Goal: Task Accomplishment & Management: Use online tool/utility

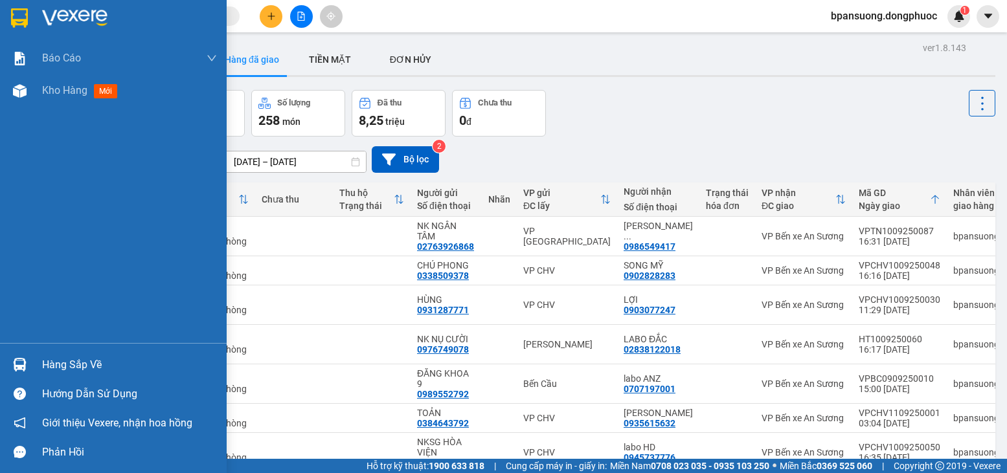
click at [96, 370] on div "Hàng sắp về" at bounding box center [129, 365] width 175 height 19
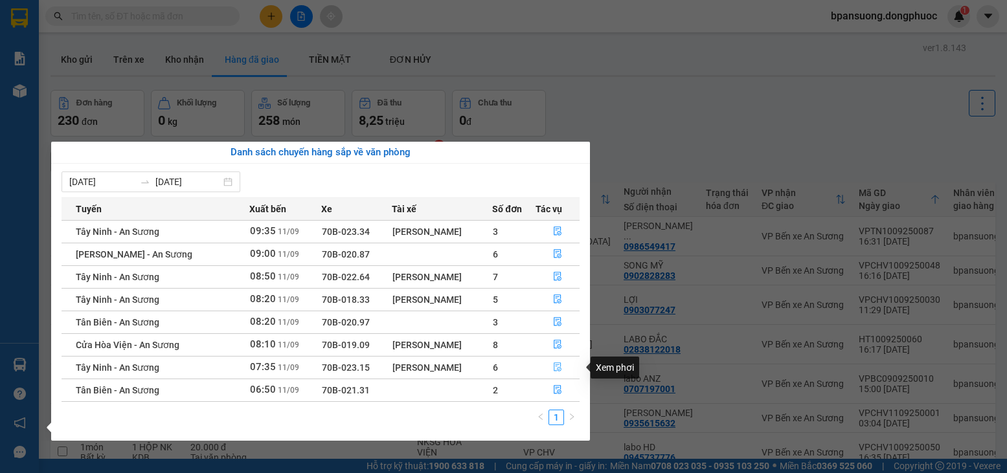
click at [560, 369] on icon "file-done" at bounding box center [558, 367] width 8 height 9
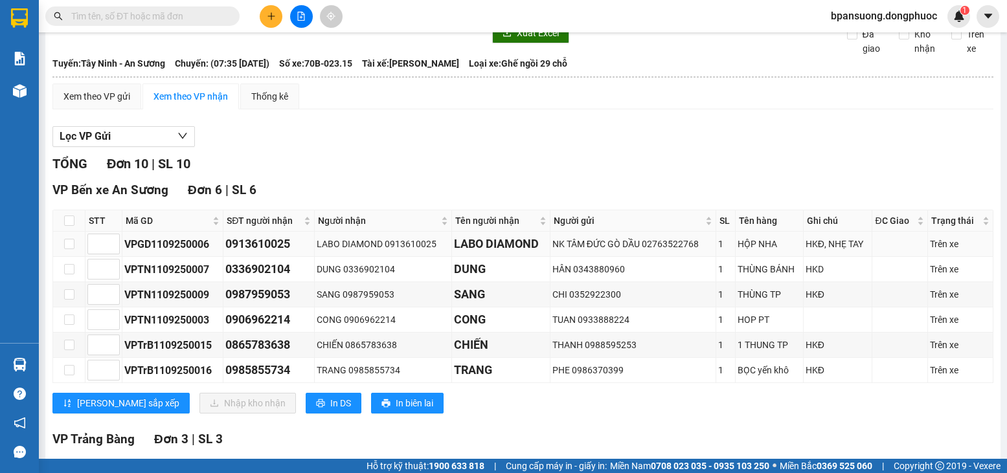
scroll to position [65, 0]
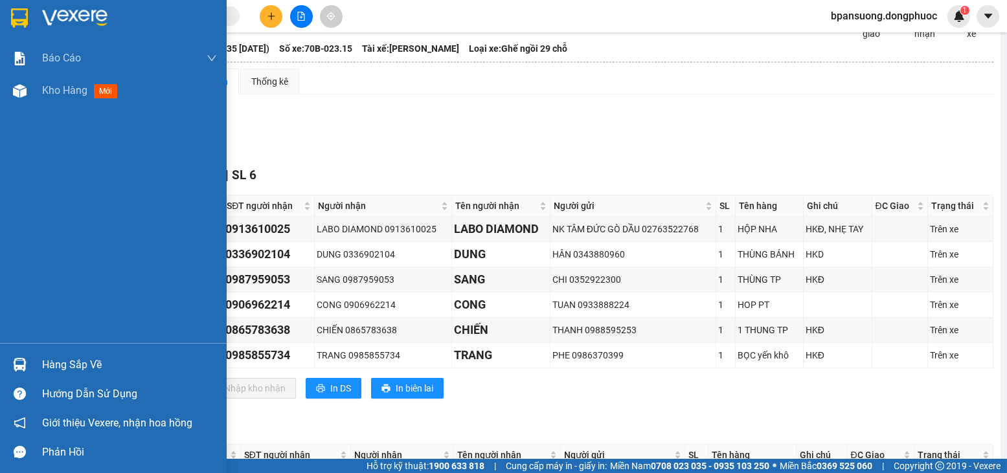
click at [68, 367] on div "Hàng sắp về" at bounding box center [129, 365] width 175 height 19
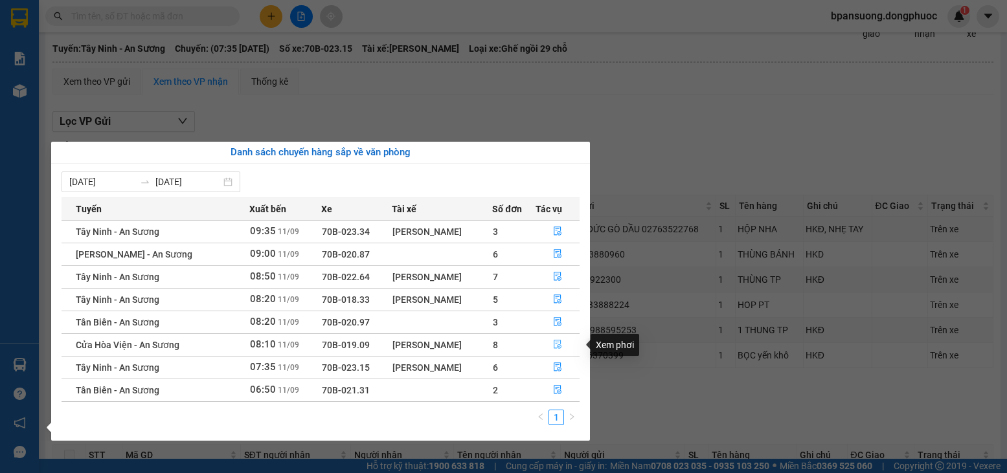
click at [560, 343] on icon "file-done" at bounding box center [558, 345] width 8 height 9
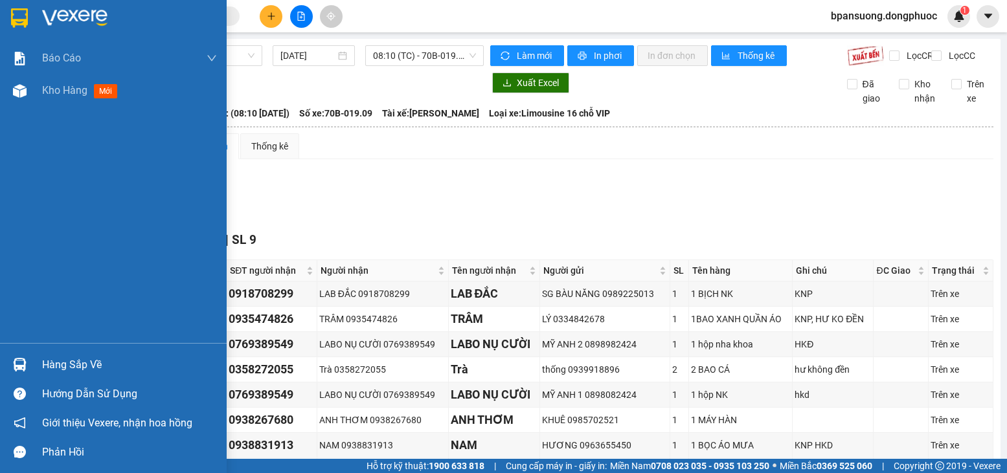
click at [65, 354] on div "Hàng sắp về" at bounding box center [113, 364] width 227 height 29
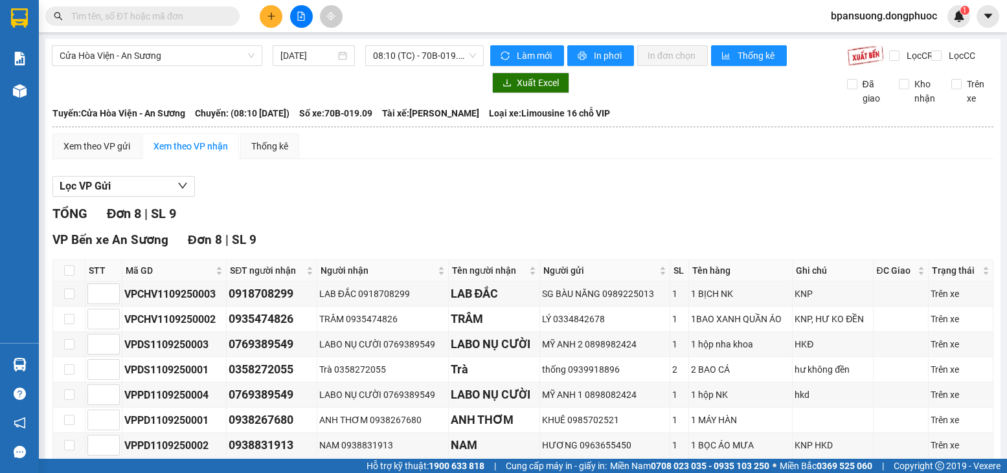
drag, startPoint x: 172, startPoint y: 36, endPoint x: 175, endPoint y: 28, distance: 8.2
click at [172, 36] on section "Kết quả tìm kiếm ( 0 ) Bộ lọc No Data bpansuong.dongphuoc 1 Báo cáo Mẫu 1: Báo …" at bounding box center [503, 236] width 1007 height 473
click at [179, 19] on input "text" at bounding box center [147, 16] width 153 height 14
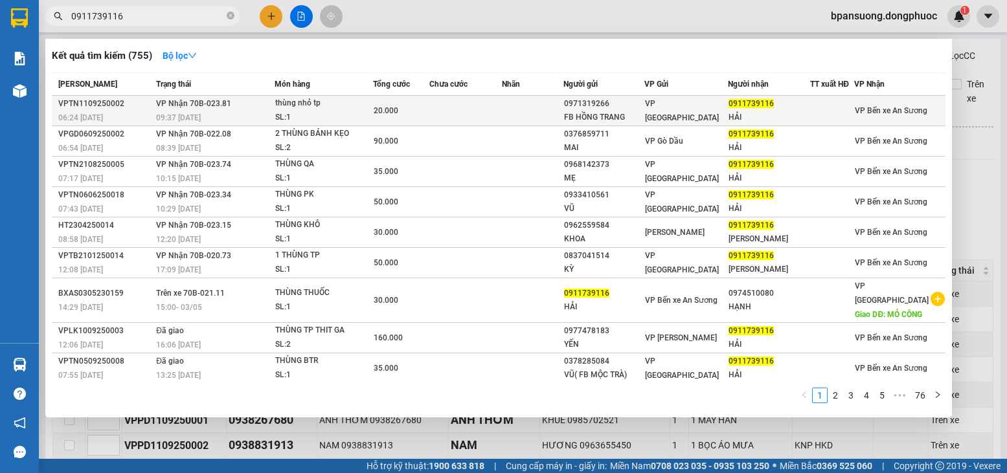
type input "0911739116"
click at [174, 108] on td "VP Nhận 70B-023.81 09:37 [DATE]" at bounding box center [214, 111] width 122 height 30
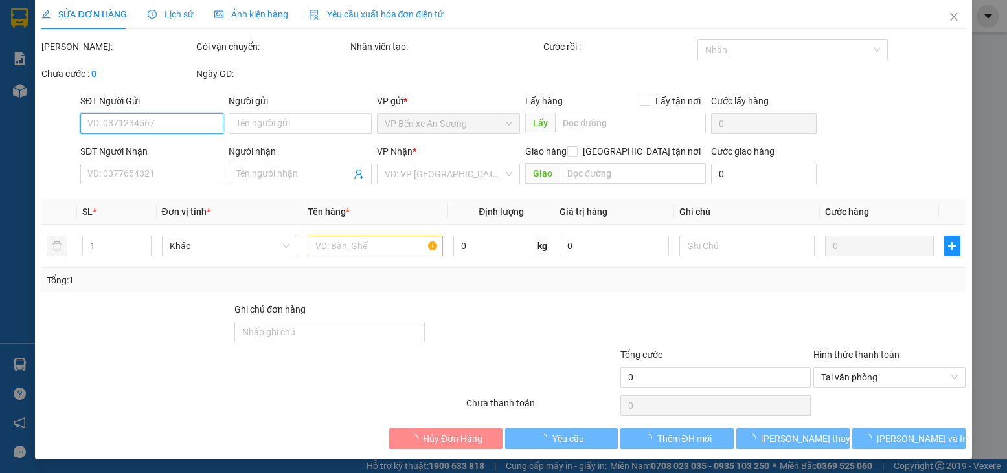
type input "0971319266"
type input "FB HỒNG TRANG"
type input "0911739116"
type input "HẢI"
type input "20.000"
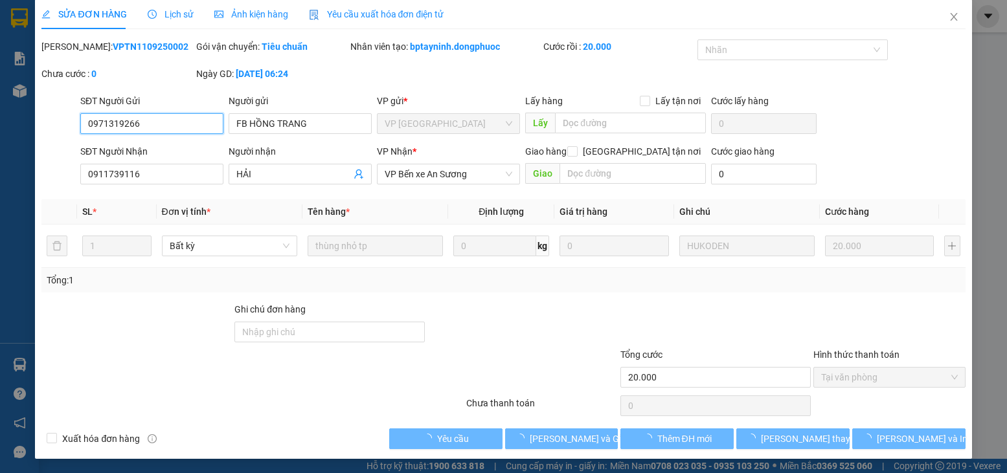
scroll to position [8, 0]
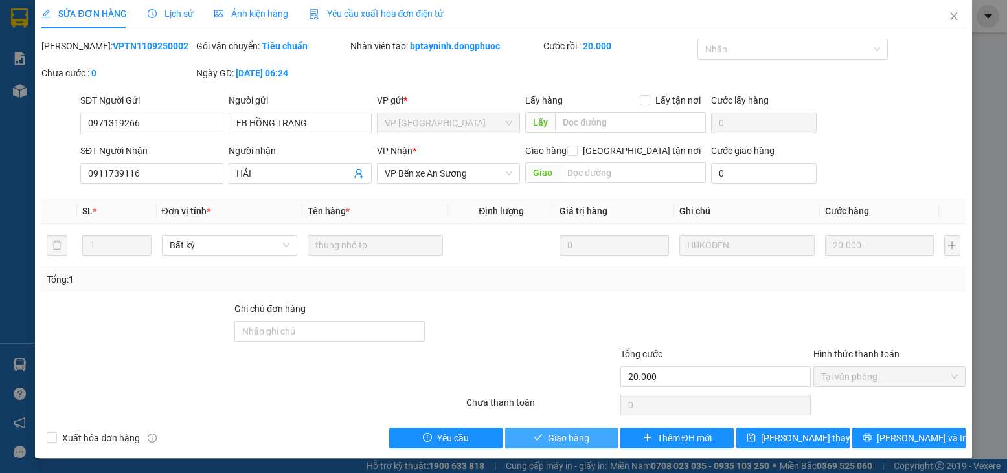
click at [535, 432] on button "Giao hàng" at bounding box center [561, 438] width 113 height 21
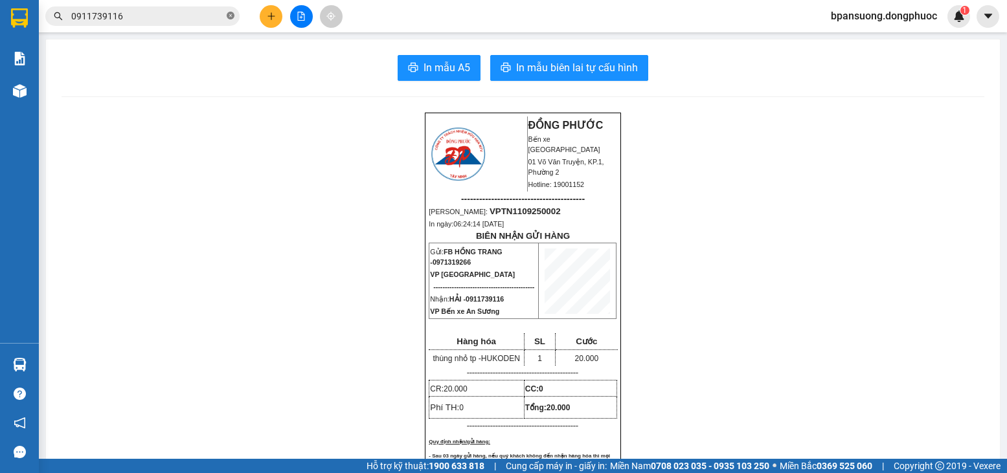
click at [228, 19] on icon "close-circle" at bounding box center [231, 16] width 8 height 8
click at [203, 19] on input "text" at bounding box center [147, 16] width 153 height 14
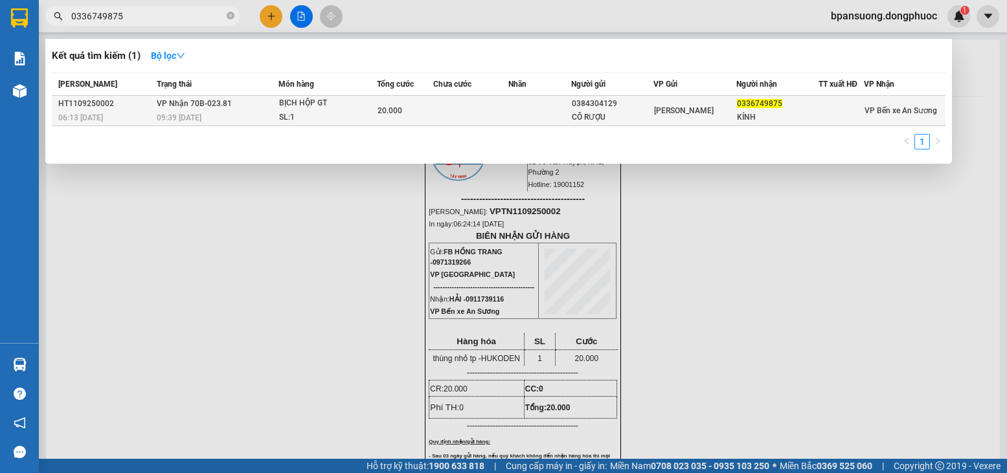
type input "0336749875"
click at [315, 109] on div "BỊCH HỘP GT" at bounding box center [327, 103] width 97 height 14
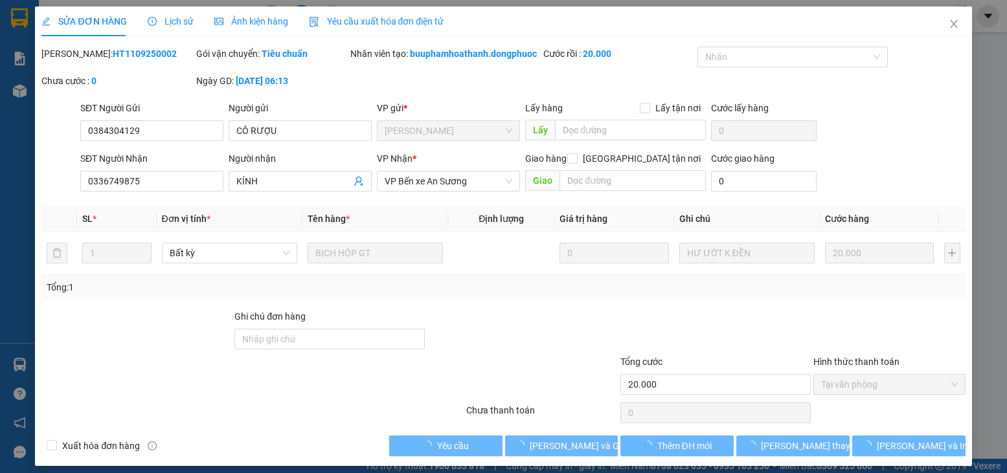
type input "0384304129"
type input "CÔ RƯỢU"
type input "0336749875"
type input "KÍNH"
type input "20.000"
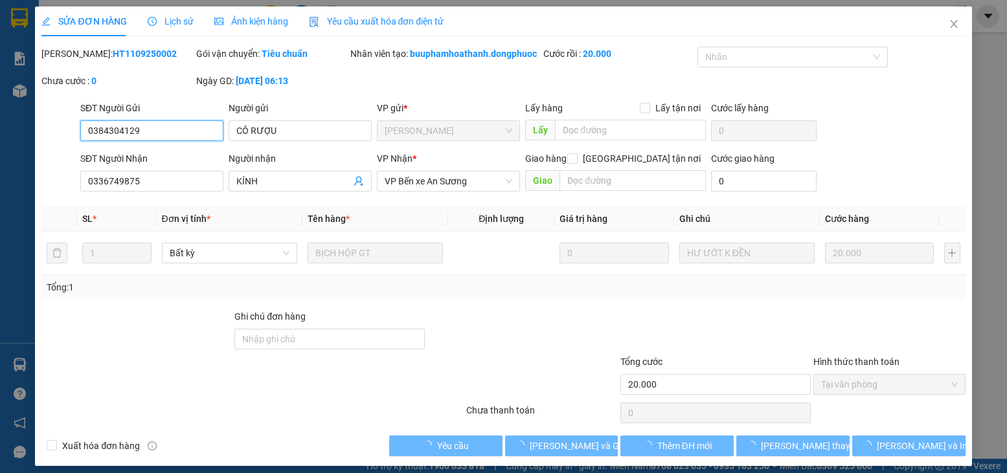
scroll to position [2, 0]
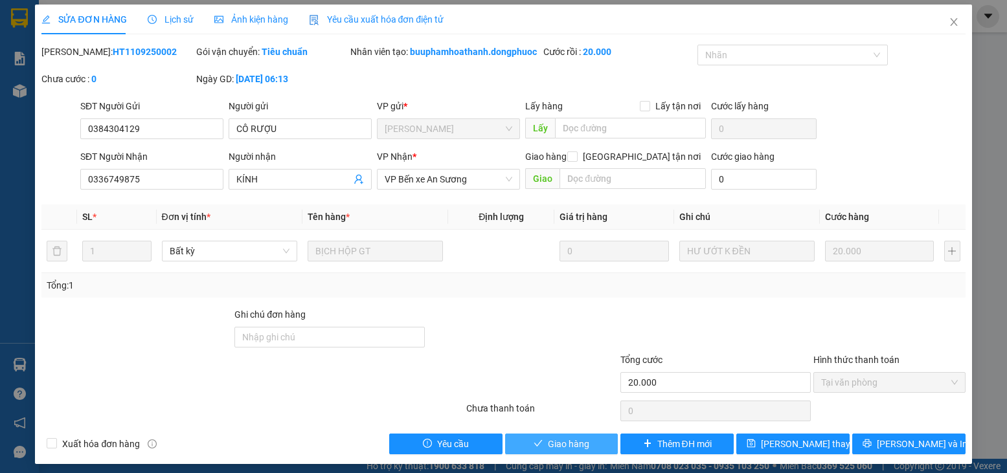
click at [534, 448] on icon "check" at bounding box center [538, 443] width 9 height 9
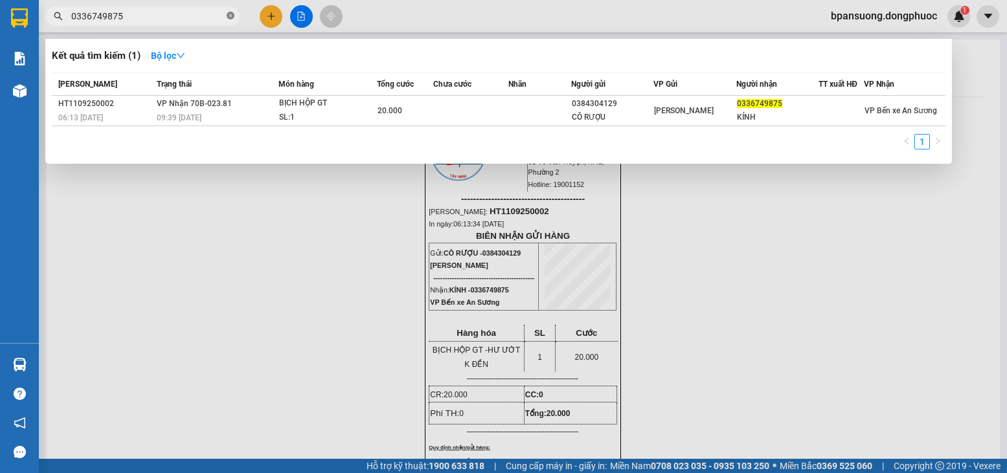
click at [230, 18] on icon "close-circle" at bounding box center [231, 16] width 8 height 8
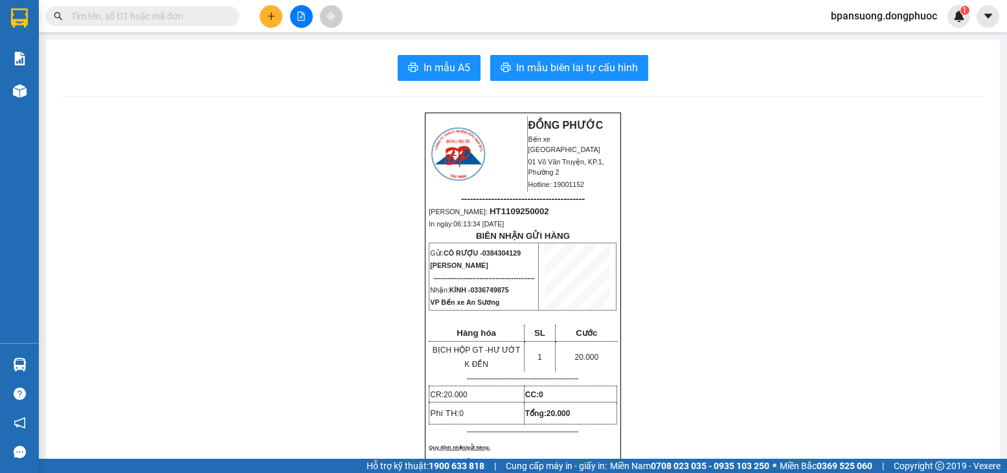
click at [201, 19] on input "text" at bounding box center [147, 16] width 153 height 14
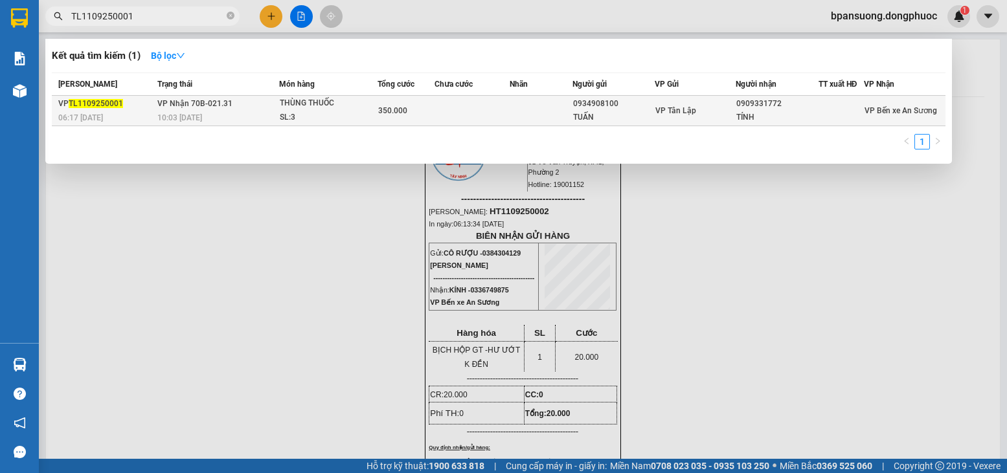
type input "TL1109250001"
click at [199, 108] on span "VP Nhận 70B-021.31" at bounding box center [194, 103] width 75 height 10
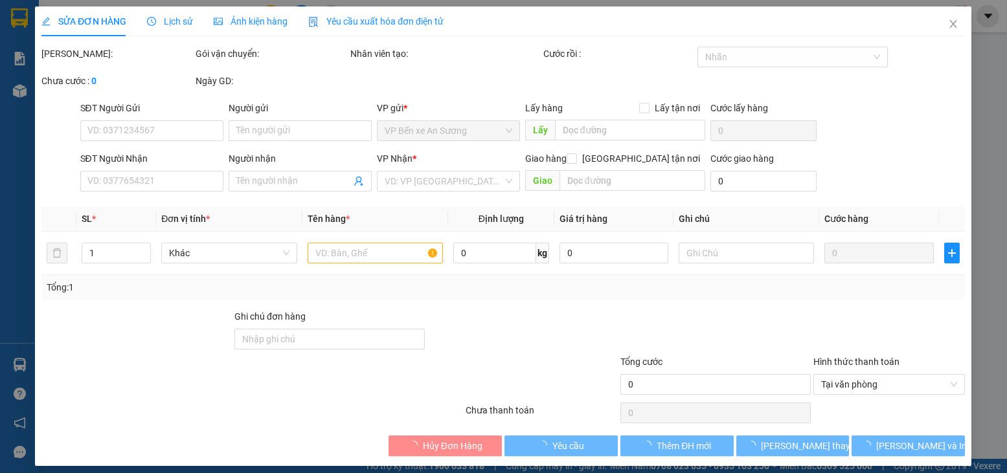
type input "0934908100"
type input "TUẤN"
type input "0909331772"
type input "TÍNH"
type input "350.000"
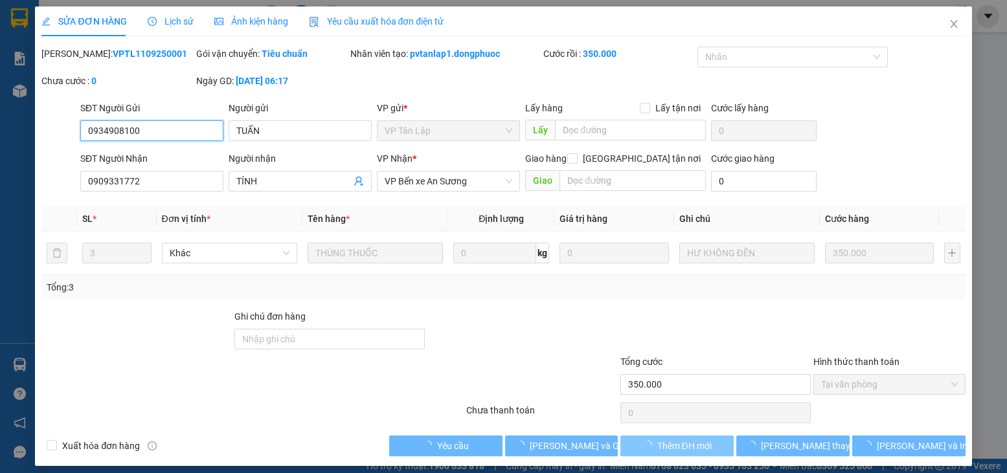
scroll to position [2, 0]
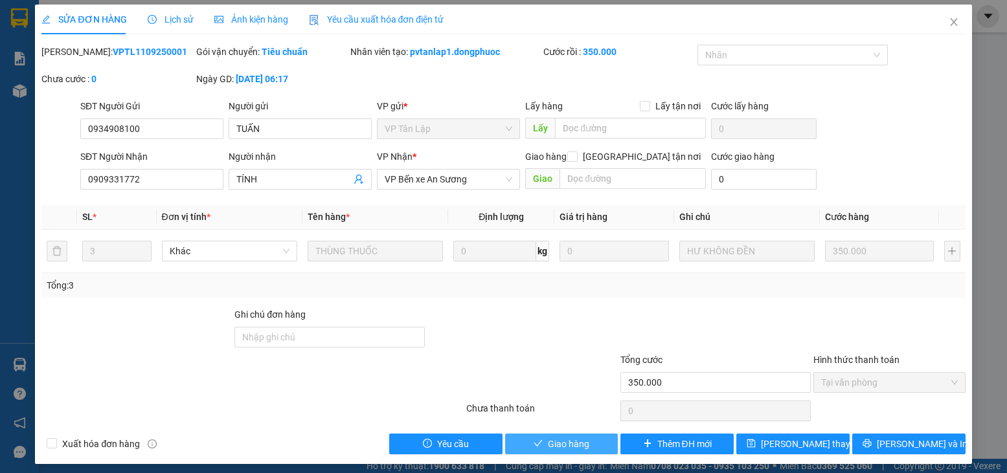
click at [553, 435] on button "Giao hàng" at bounding box center [561, 444] width 113 height 21
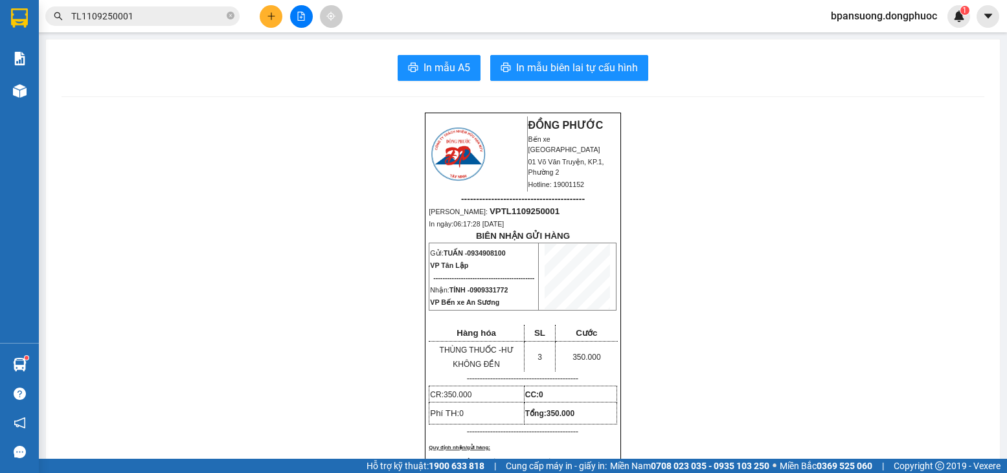
click at [264, 8] on button at bounding box center [271, 16] width 23 height 23
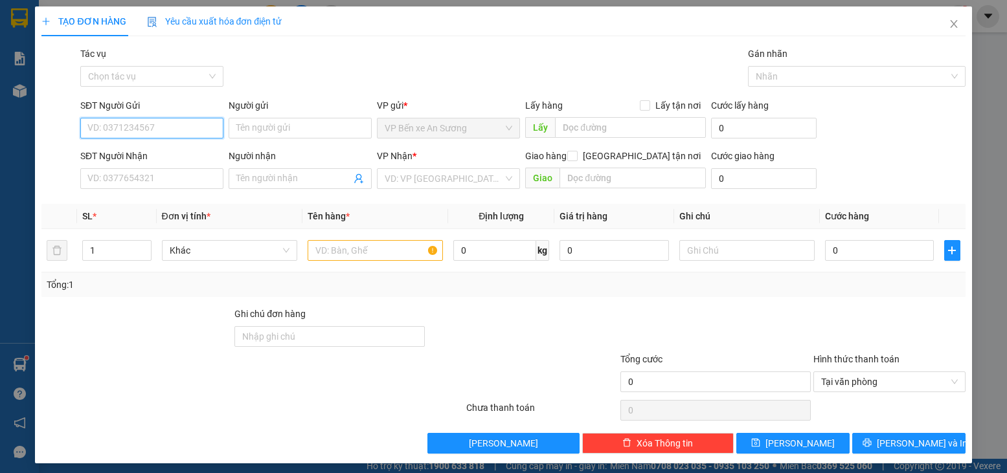
click at [200, 133] on input "SĐT Người Gửi" at bounding box center [151, 128] width 143 height 21
type input "0909085677"
click at [278, 130] on input "Người gửi" at bounding box center [300, 128] width 143 height 21
type input "D"
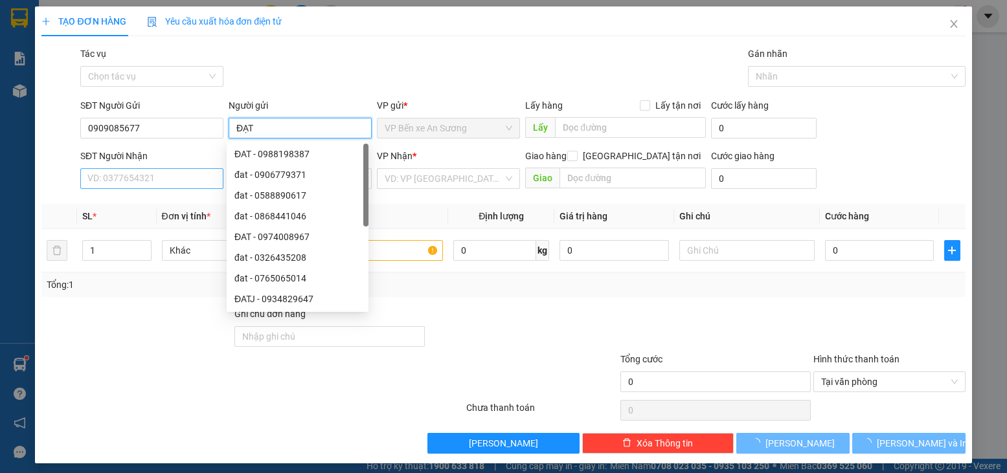
type input "ĐẠT"
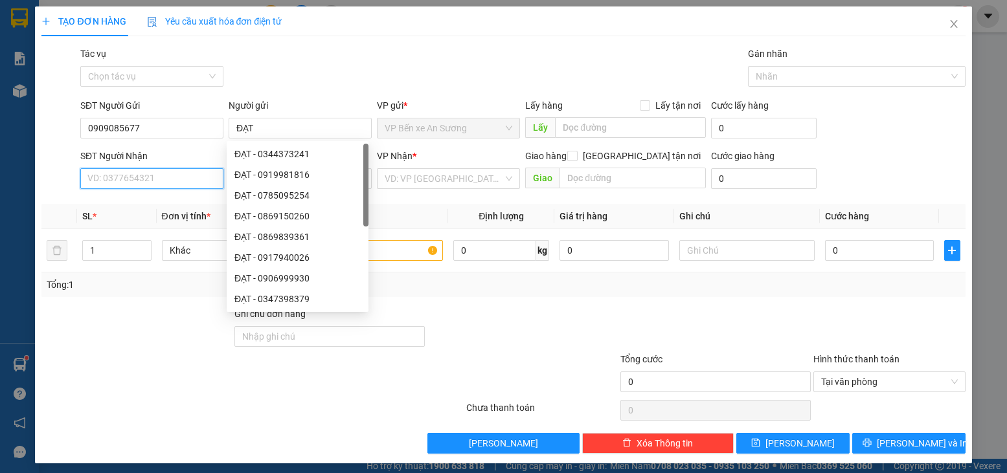
click at [117, 183] on input "SĐT Người Nhận" at bounding box center [151, 178] width 143 height 21
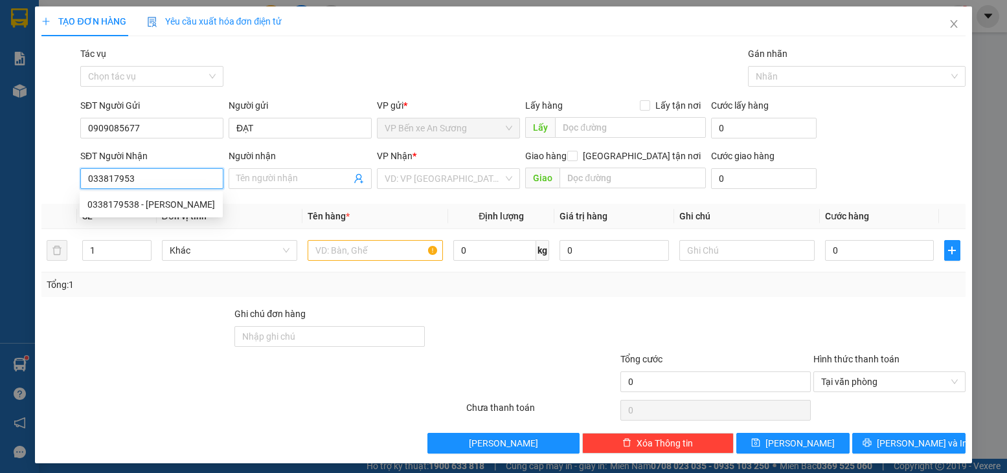
type input "0338179538"
click at [196, 205] on div "0338179538 - [PERSON_NAME]" at bounding box center [151, 205] width 128 height 14
type input "[PERSON_NAME]"
type input "60.000"
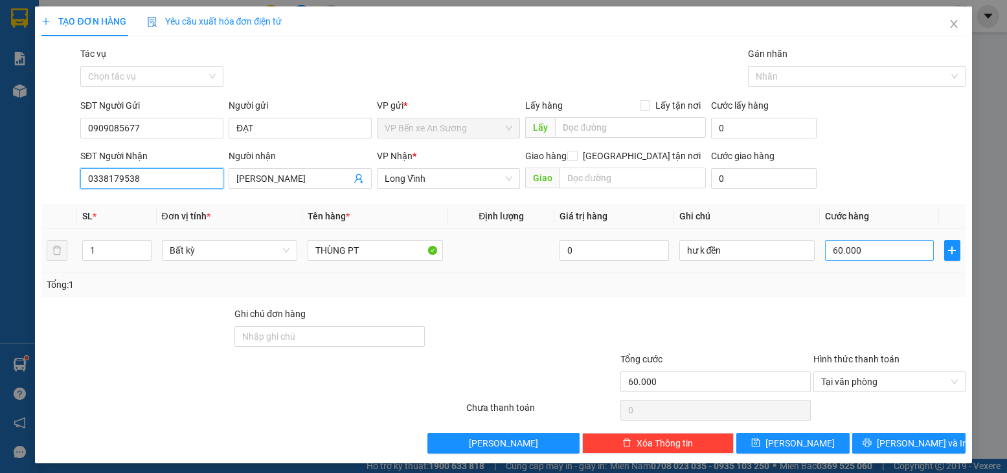
type input "0338179538"
click at [871, 249] on input "60.000" at bounding box center [879, 250] width 109 height 21
type input "1"
type input "11"
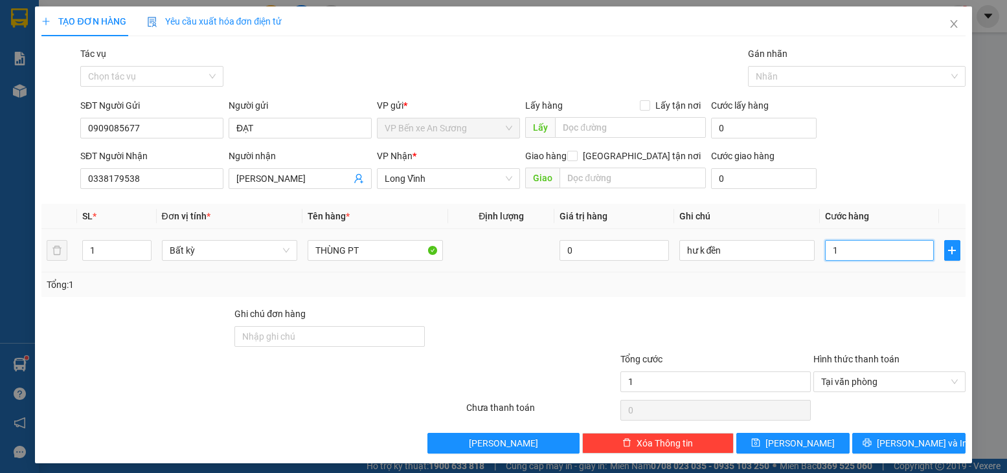
type input "11"
type input "115"
type input "115.000"
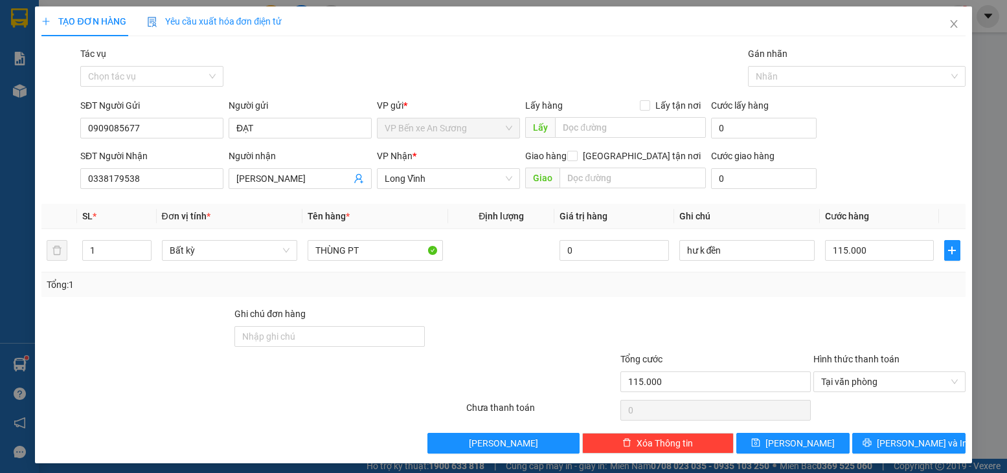
click at [923, 273] on div "Tổng: 1" at bounding box center [503, 285] width 924 height 25
click at [889, 441] on span "[PERSON_NAME] và In" at bounding box center [922, 444] width 91 height 14
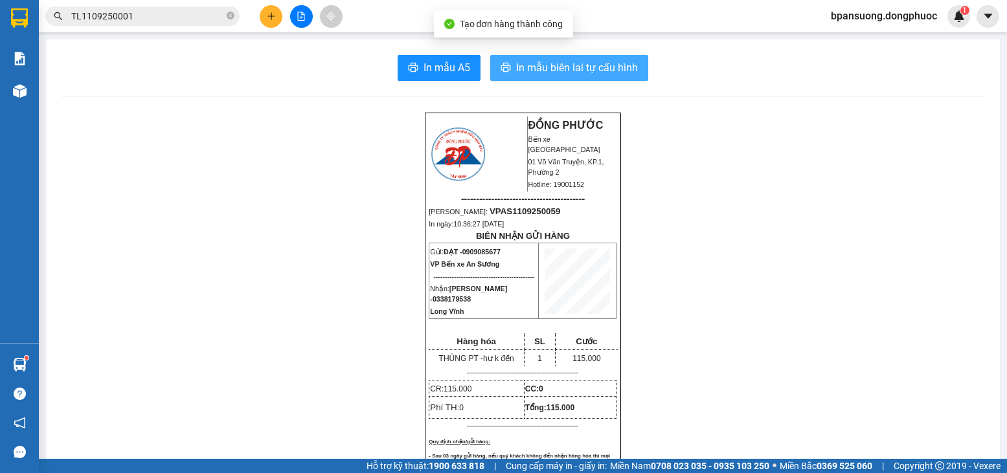
click at [518, 71] on span "In mẫu biên lai tự cấu hình" at bounding box center [577, 68] width 122 height 16
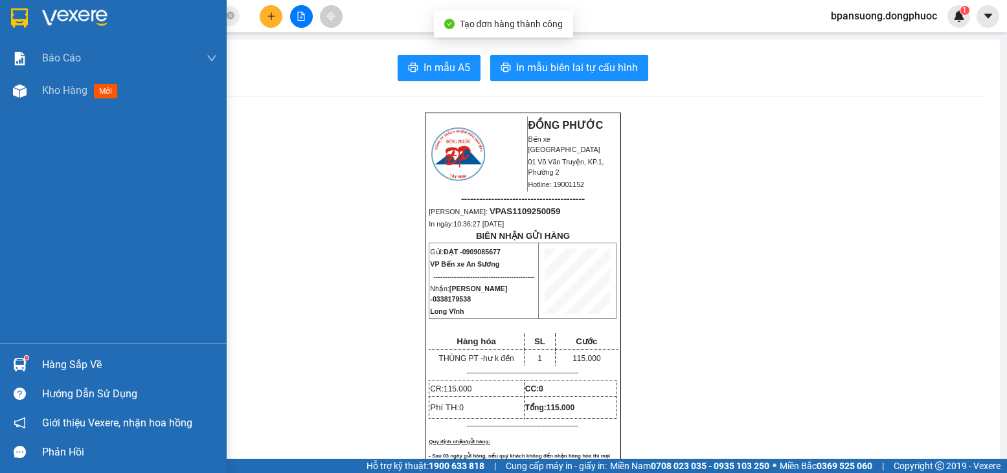
click at [48, 365] on div "Hàng sắp về" at bounding box center [129, 365] width 175 height 19
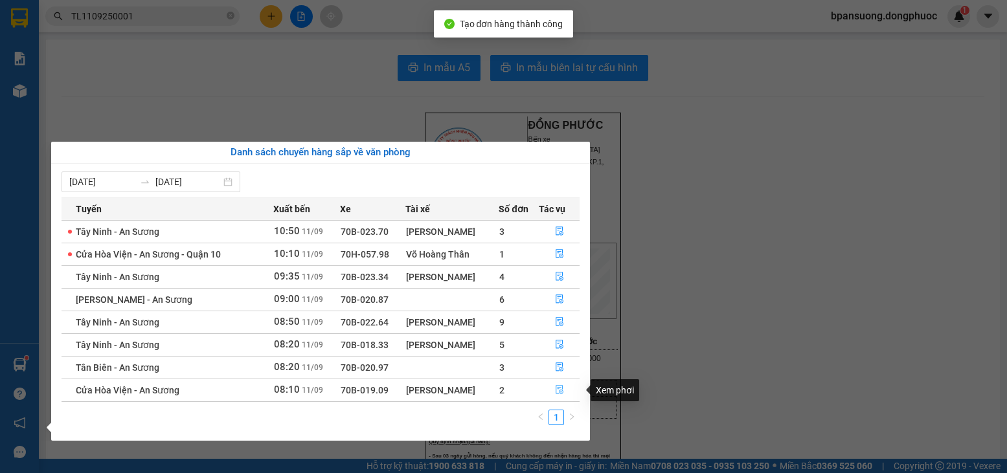
click at [563, 389] on icon "file-done" at bounding box center [559, 389] width 9 height 9
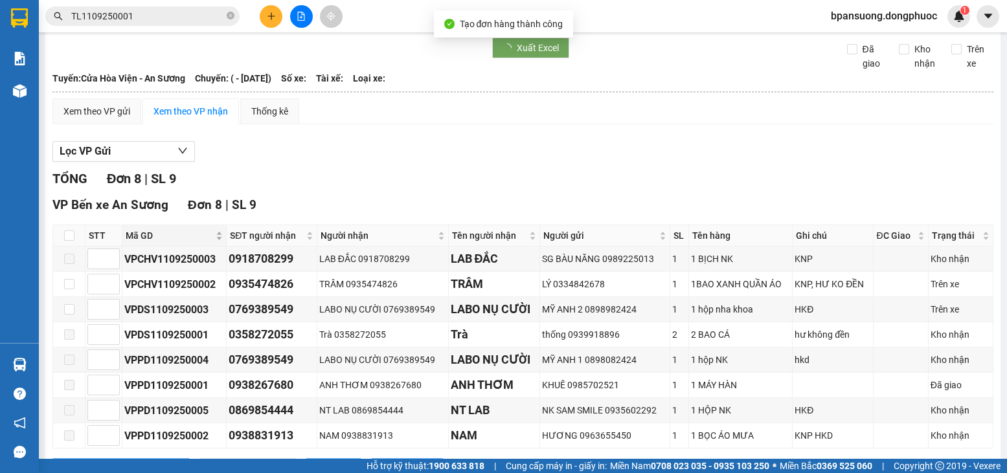
scroll to position [102, 0]
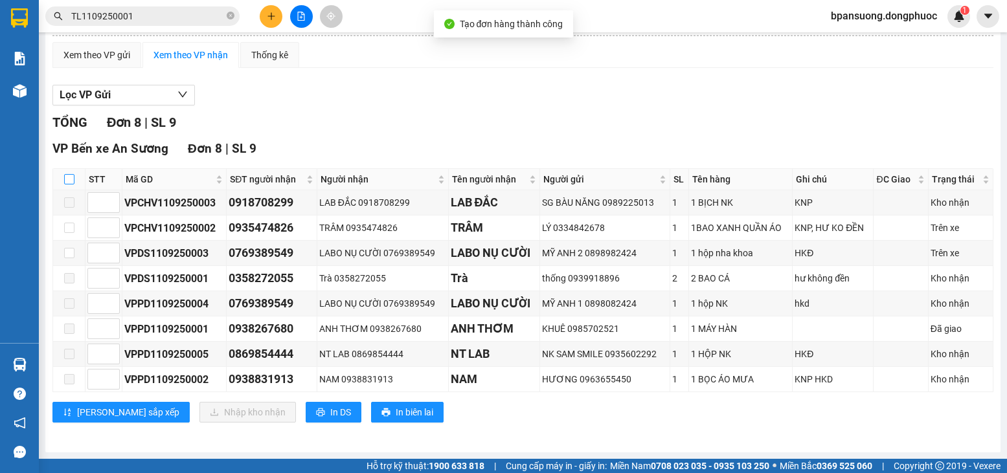
click at [73, 179] on input "checkbox" at bounding box center [69, 179] width 10 height 10
checkbox input "true"
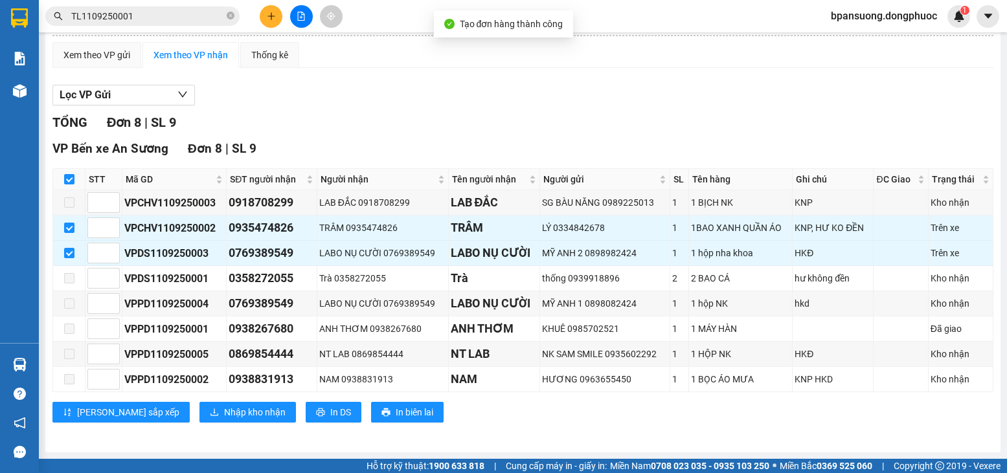
click at [573, 96] on div "Lọc VP Gửi" at bounding box center [522, 95] width 941 height 21
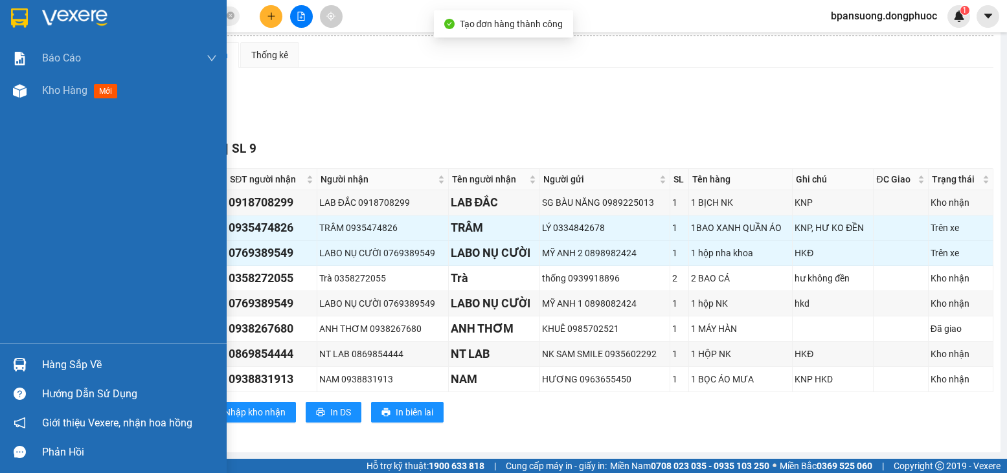
click at [31, 364] on div "Hàng sắp về" at bounding box center [113, 364] width 227 height 29
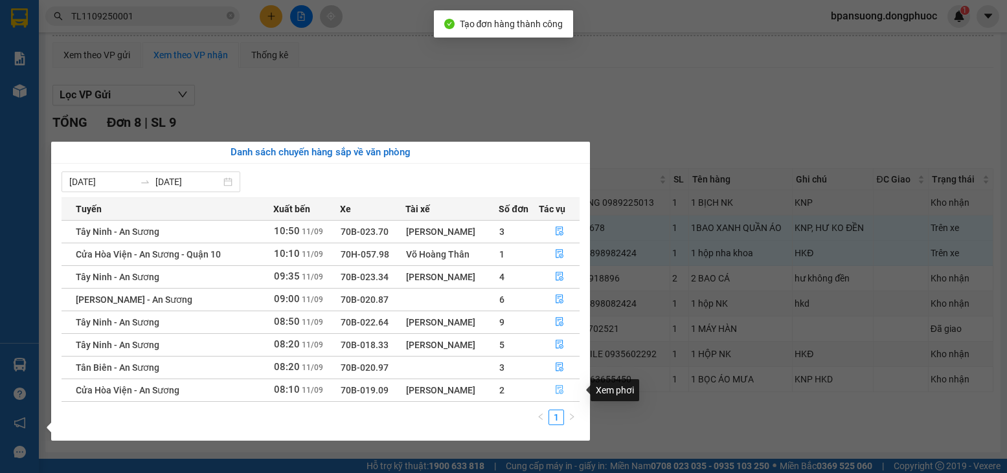
click at [553, 393] on button "button" at bounding box center [559, 390] width 40 height 21
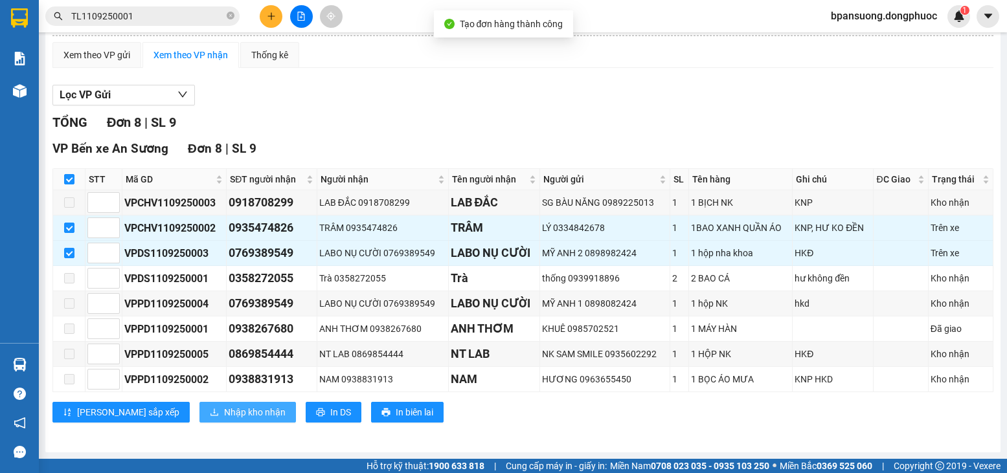
click at [199, 407] on button "Nhập kho nhận" at bounding box center [247, 412] width 96 height 21
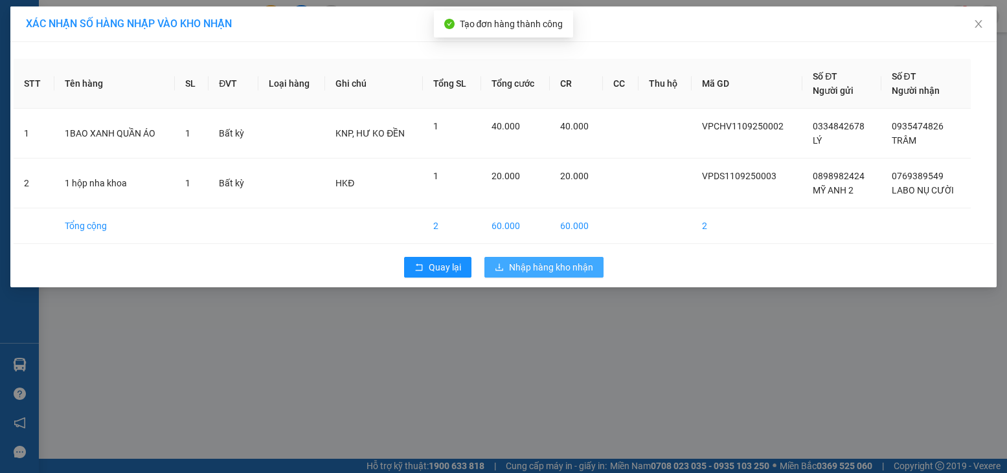
click at [554, 266] on span "Nhập hàng kho nhận" at bounding box center [551, 267] width 84 height 14
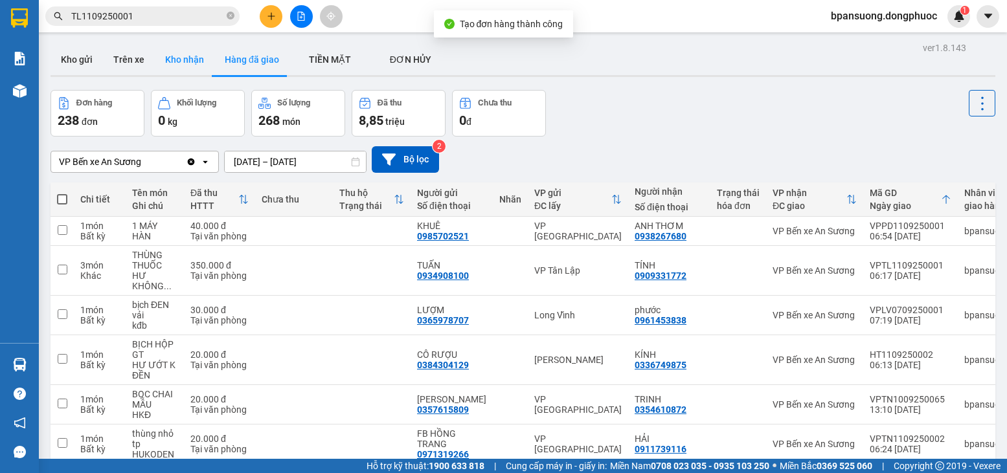
click at [174, 55] on button "Kho nhận" at bounding box center [185, 59] width 60 height 31
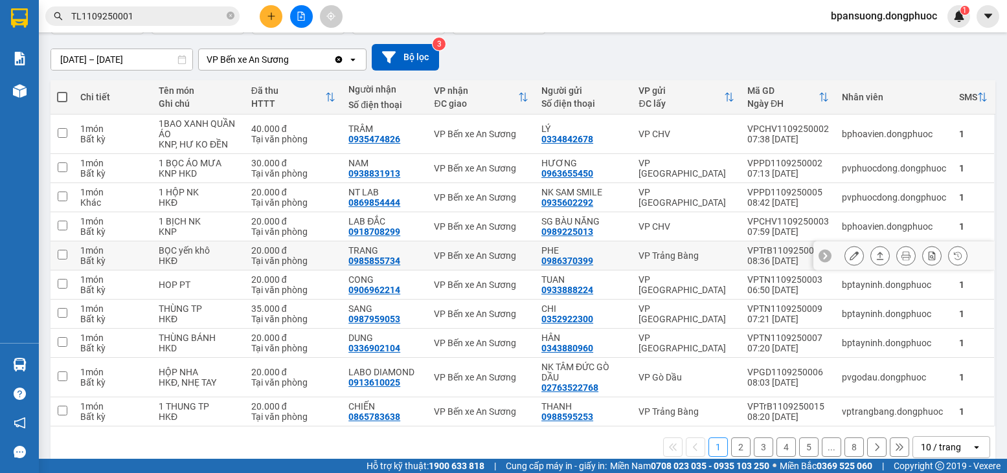
scroll to position [123, 0]
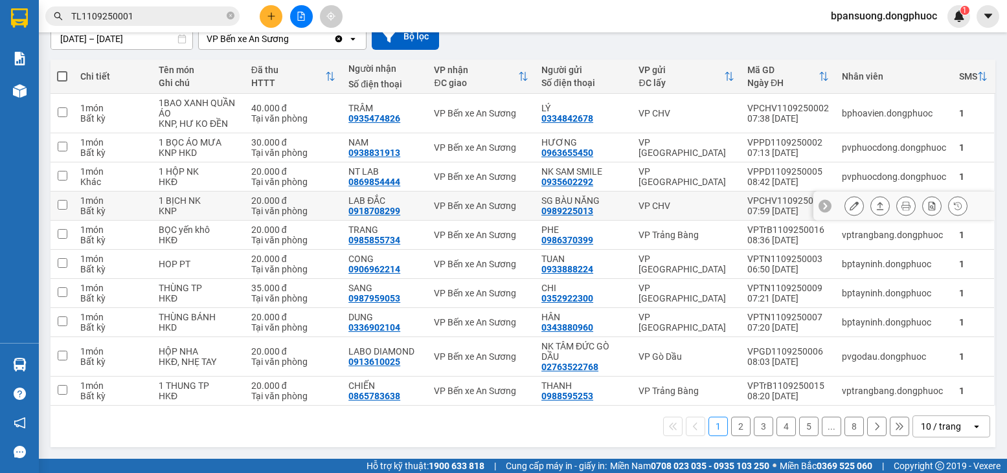
click at [670, 199] on td "VP CHV" at bounding box center [686, 206] width 108 height 29
checkbox input "true"
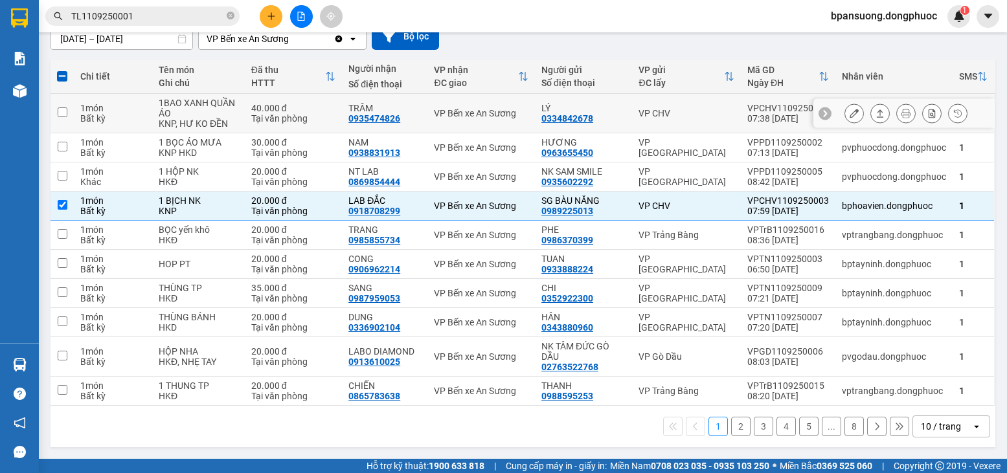
click at [625, 98] on td "LÝ 0334842678" at bounding box center [583, 114] width 97 height 40
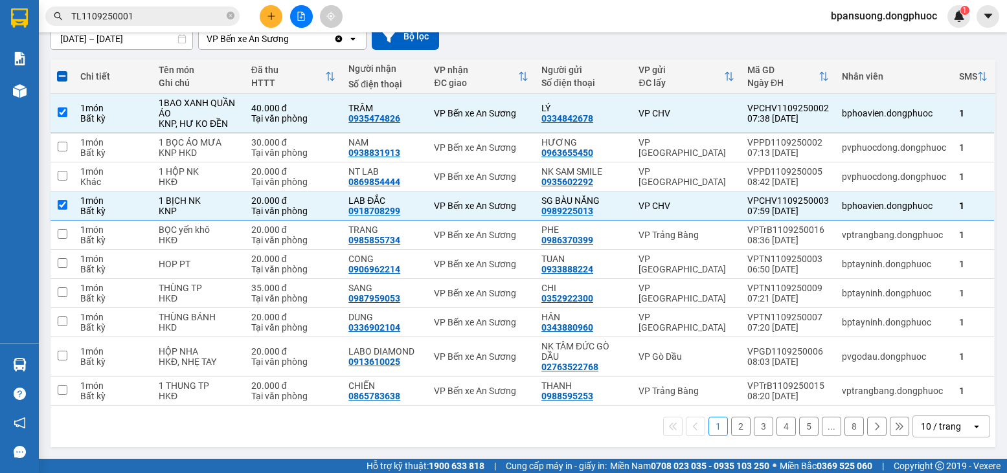
click at [945, 428] on div "10 / trang" at bounding box center [941, 426] width 40 height 13
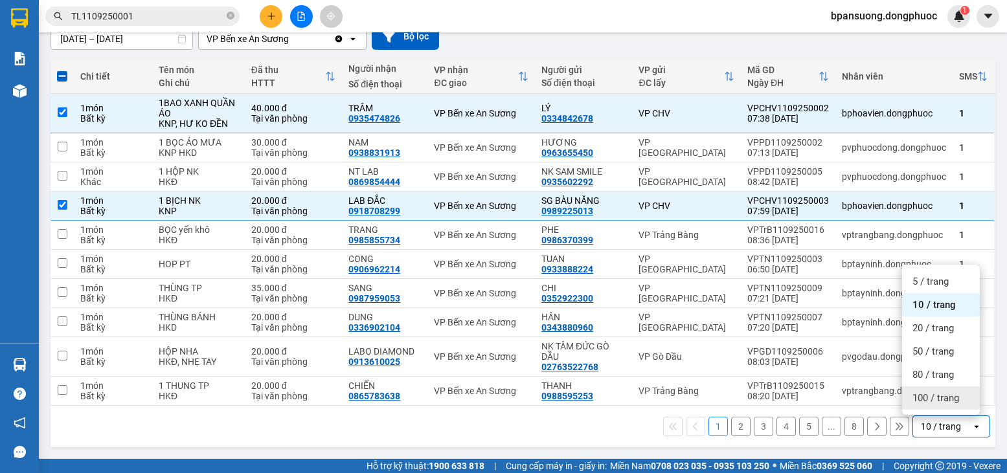
click at [918, 400] on span "100 / trang" at bounding box center [936, 398] width 47 height 13
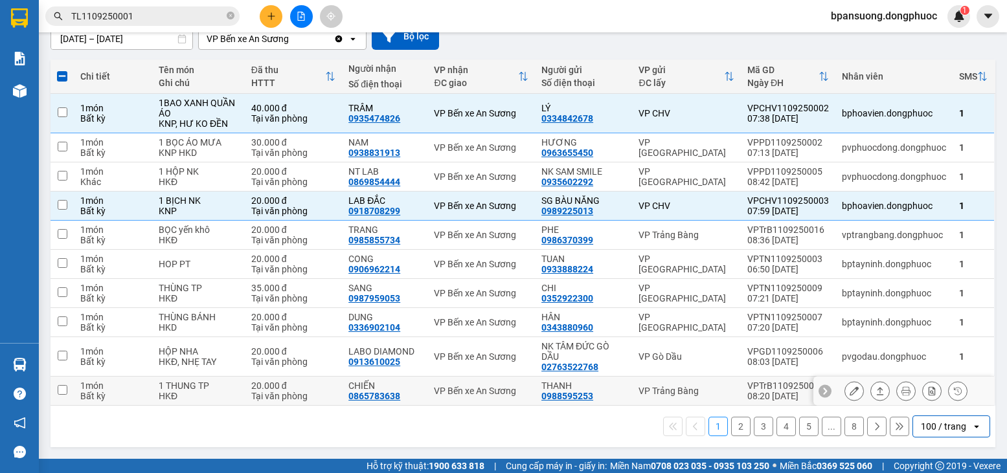
checkbox input "false"
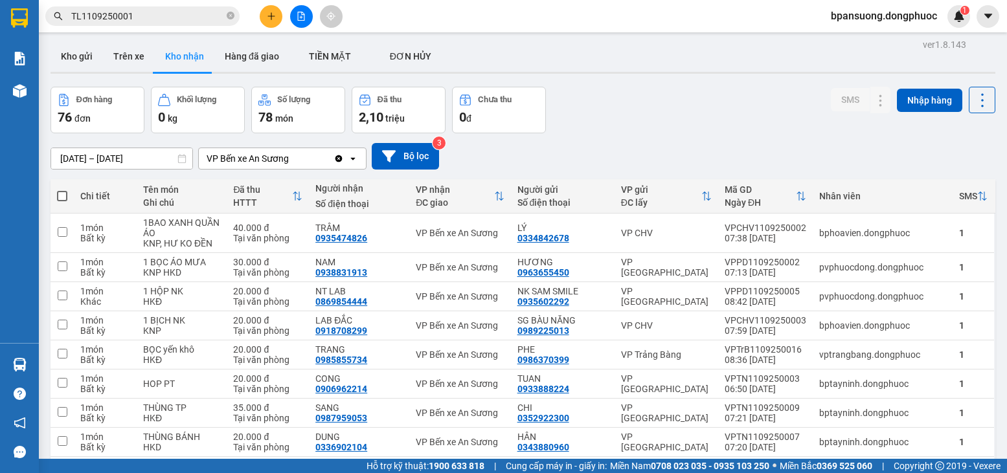
scroll to position [0, 0]
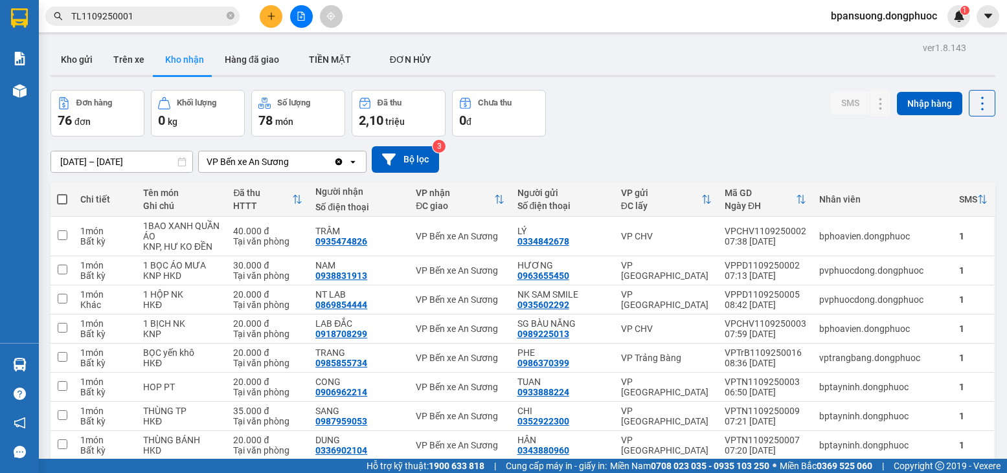
click at [190, 67] on button "Kho nhận" at bounding box center [185, 59] width 60 height 31
click at [179, 67] on button "Kho nhận" at bounding box center [185, 59] width 60 height 31
click at [227, 62] on button "Hàng đã giao" at bounding box center [251, 59] width 75 height 31
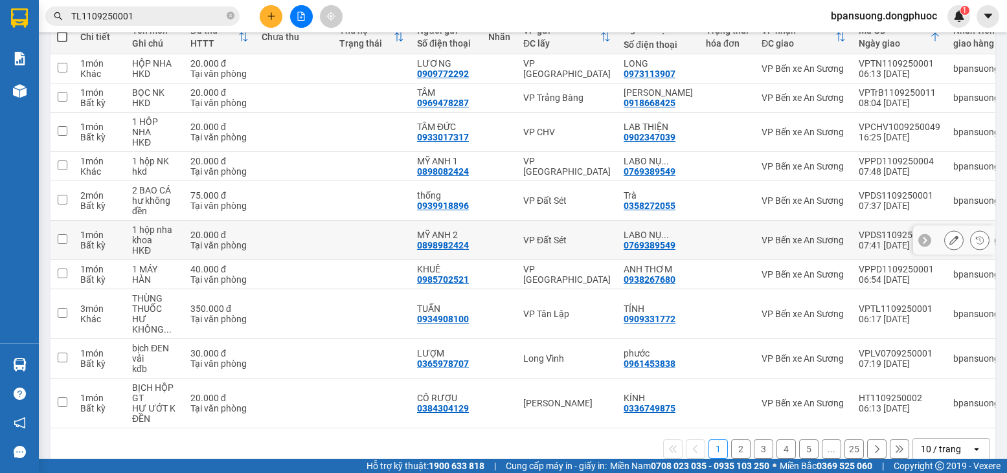
scroll to position [190, 0]
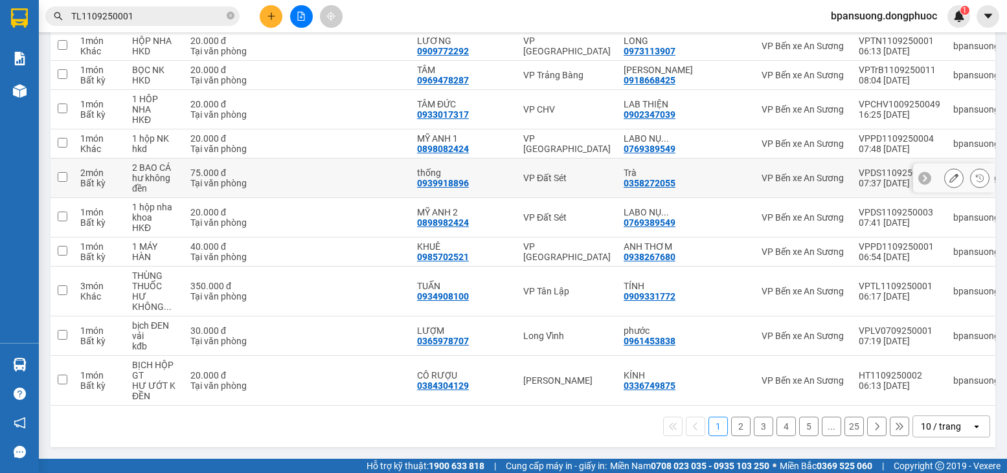
click at [307, 174] on td at bounding box center [294, 179] width 78 height 40
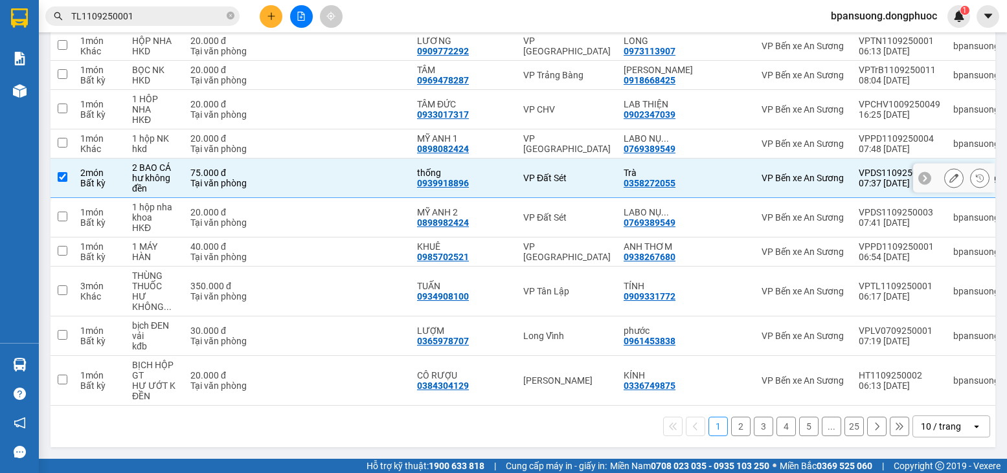
click at [52, 177] on td at bounding box center [62, 179] width 23 height 40
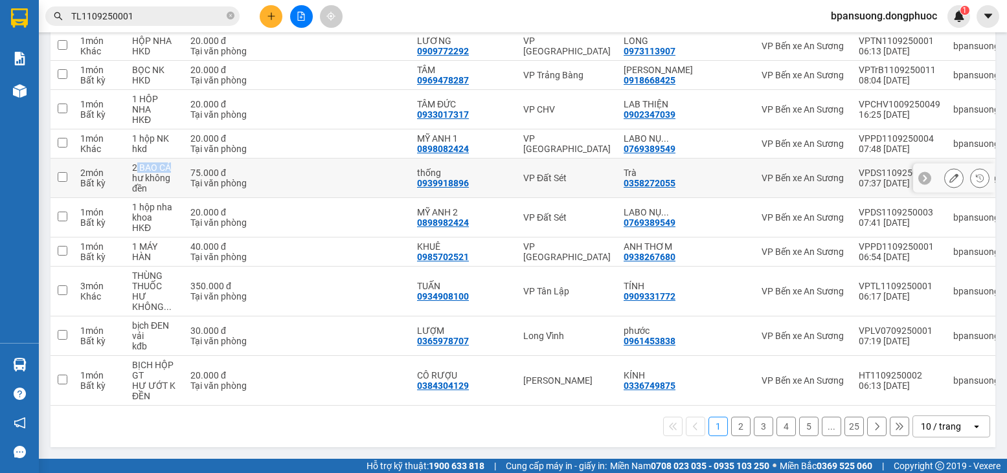
click at [136, 163] on td "2 BAO CÁ hư không đền" at bounding box center [155, 179] width 58 height 40
checkbox input "true"
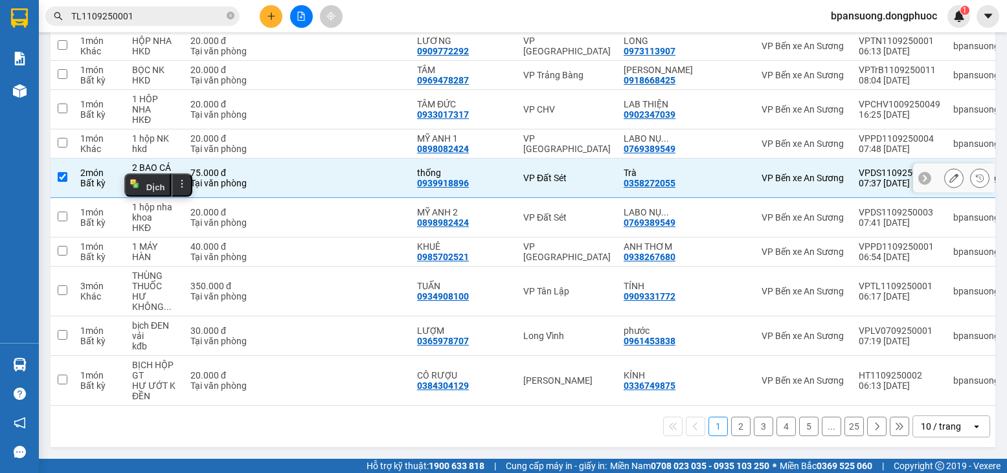
click at [920, 174] on icon at bounding box center [924, 178] width 9 height 9
click at [982, 174] on icon at bounding box center [986, 178] width 9 height 9
click at [975, 174] on icon at bounding box center [979, 178] width 9 height 9
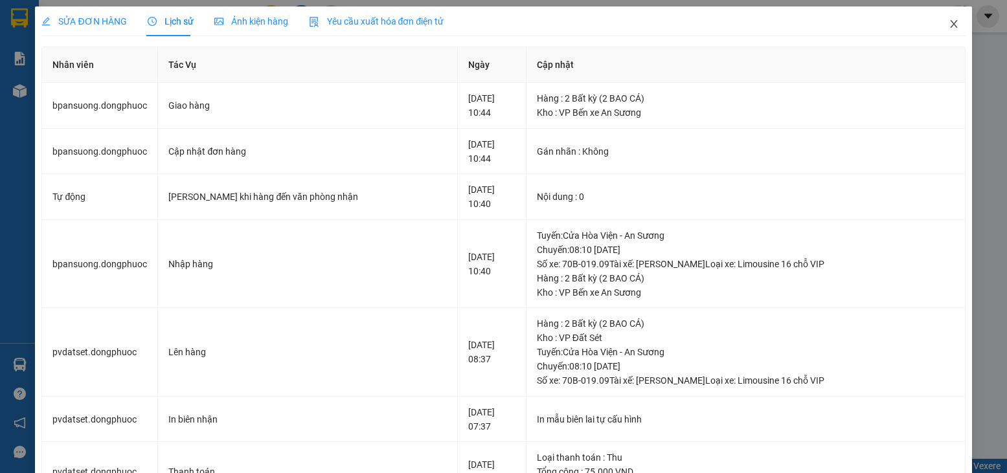
click at [949, 23] on icon "close" at bounding box center [954, 24] width 10 height 10
